Goal: Information Seeking & Learning: Learn about a topic

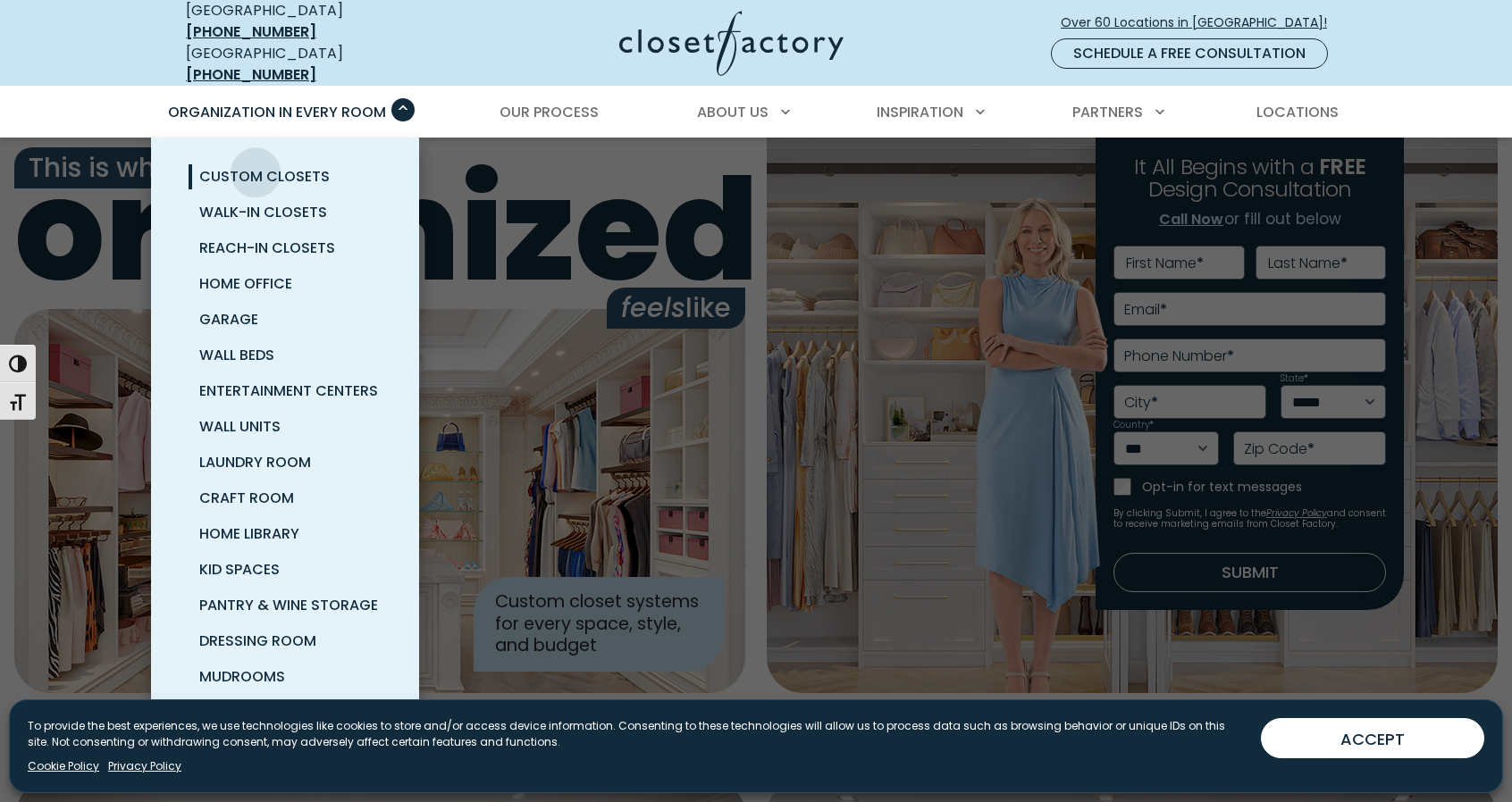
click at [255, 166] on span "Custom Closets" at bounding box center [264, 176] width 130 height 21
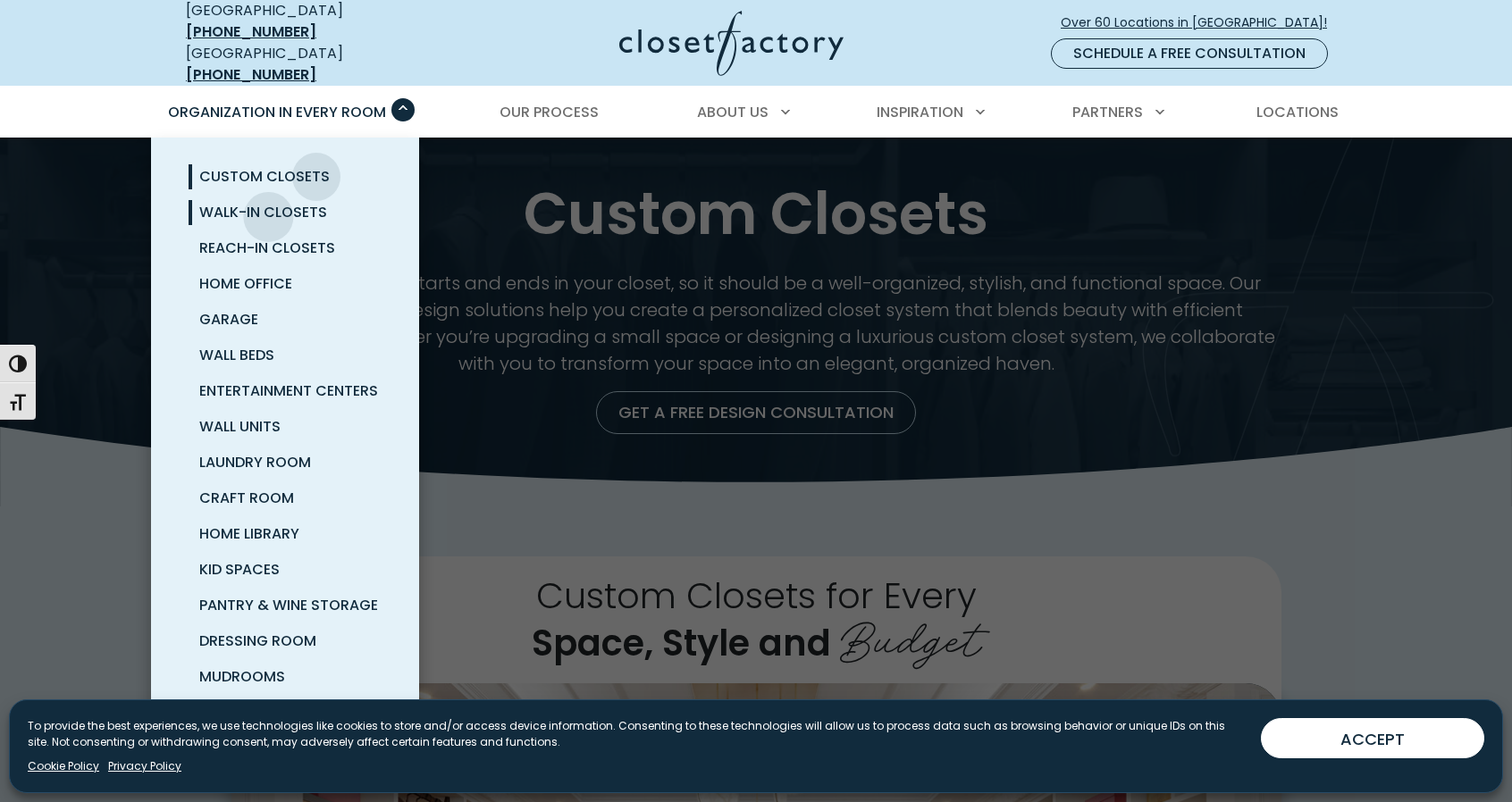
click at [267, 204] on span "Walk-In Closets" at bounding box center [263, 212] width 128 height 21
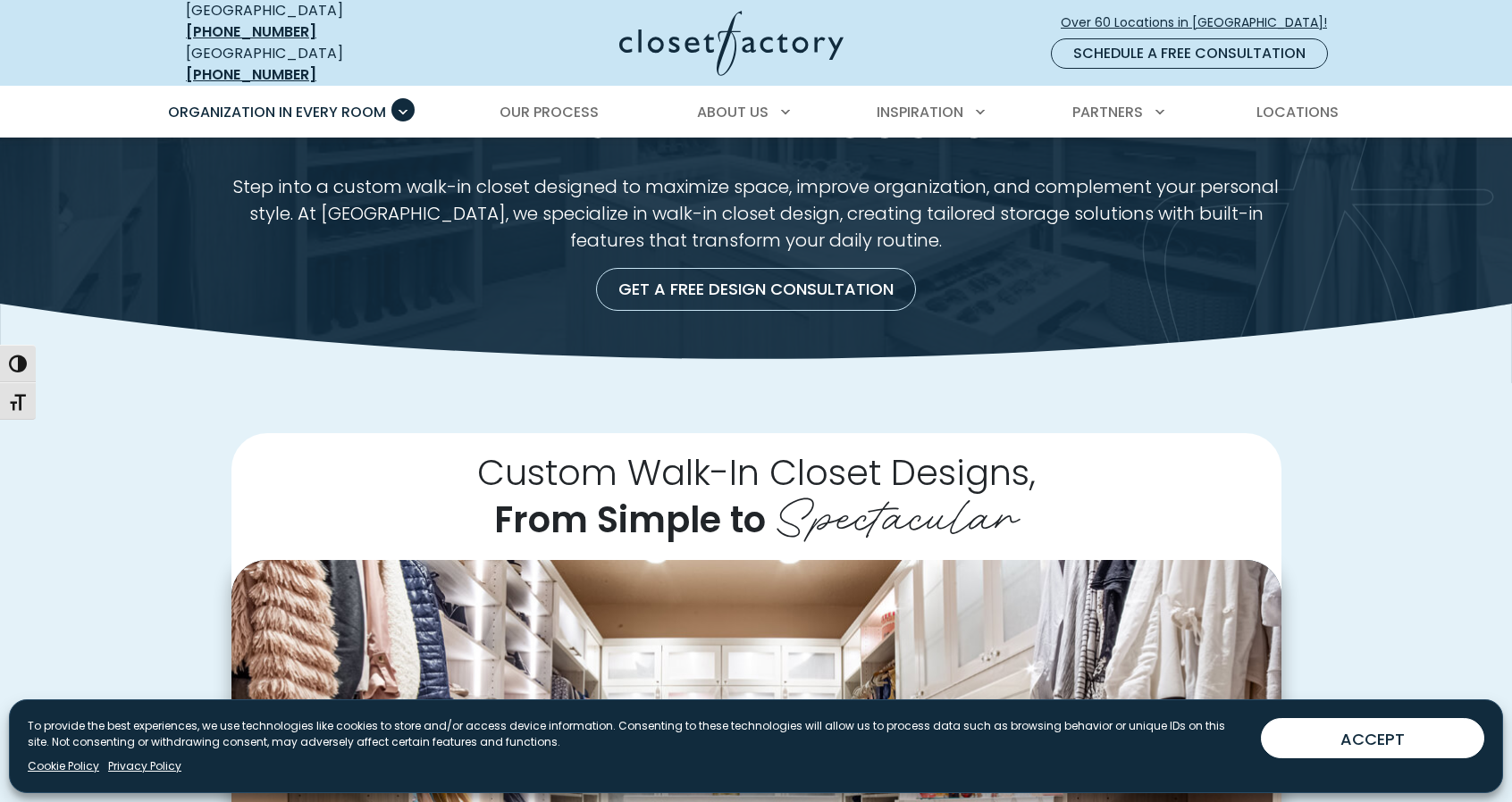
scroll to position [58, 0]
